Goal: Information Seeking & Learning: Learn about a topic

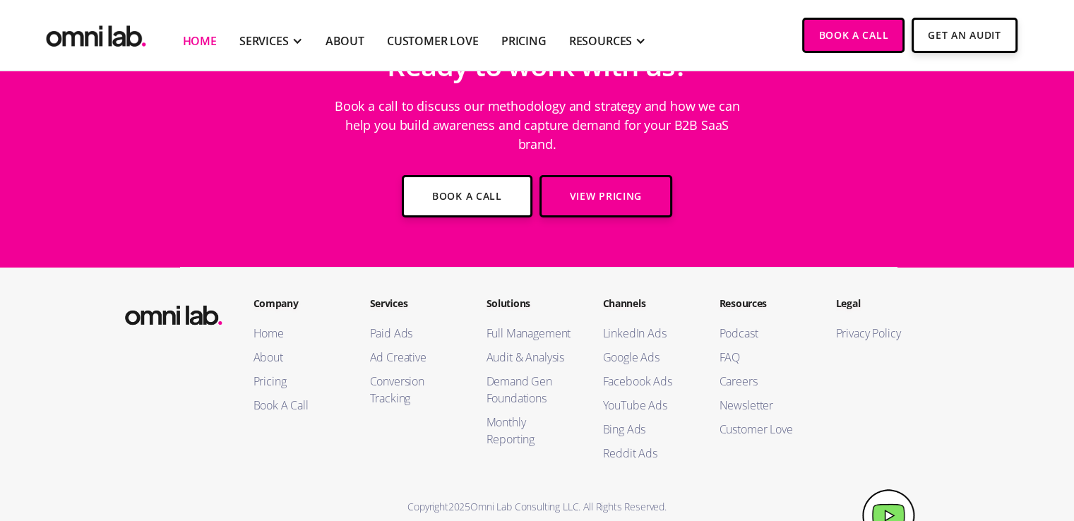
scroll to position [5169, 0]
click at [884, 490] on img at bounding box center [888, 516] width 53 height 52
click at [888, 499] on img at bounding box center [888, 516] width 53 height 52
drag, startPoint x: 901, startPoint y: 491, endPoint x: 955, endPoint y: 444, distance: 71.5
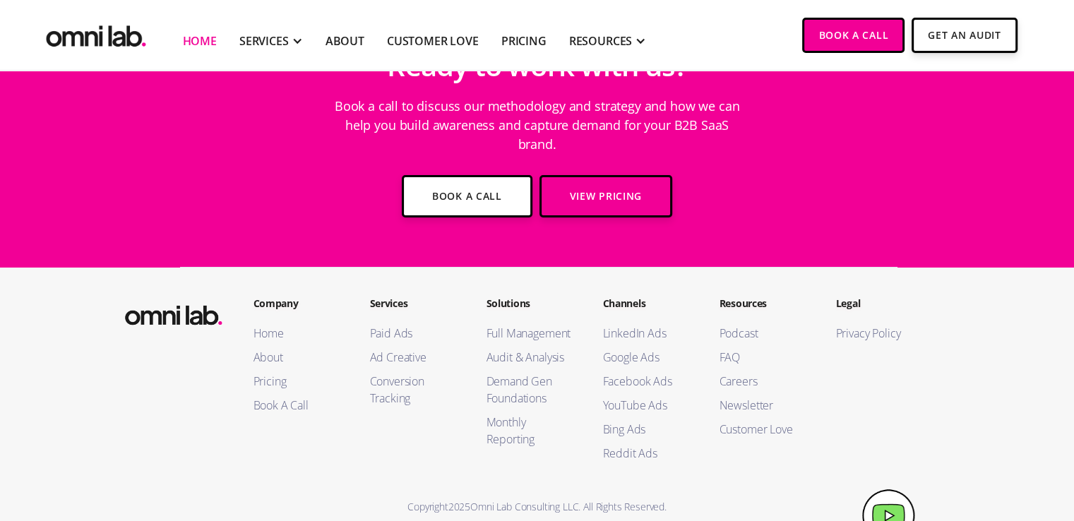
click at [887, 491] on img at bounding box center [888, 516] width 53 height 52
